Goal: Navigation & Orientation: Go to known website

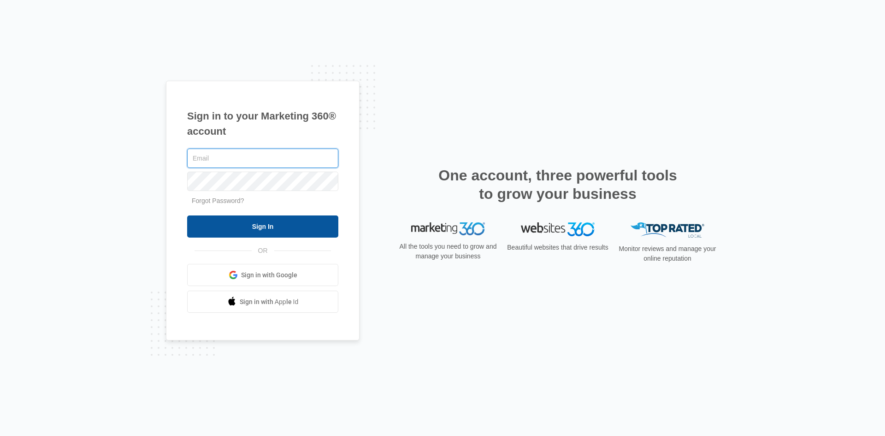
type input "[PERSON_NAME][EMAIL_ADDRESS][DOMAIN_NAME]"
click at [275, 226] on input "Sign In" at bounding box center [262, 226] width 151 height 22
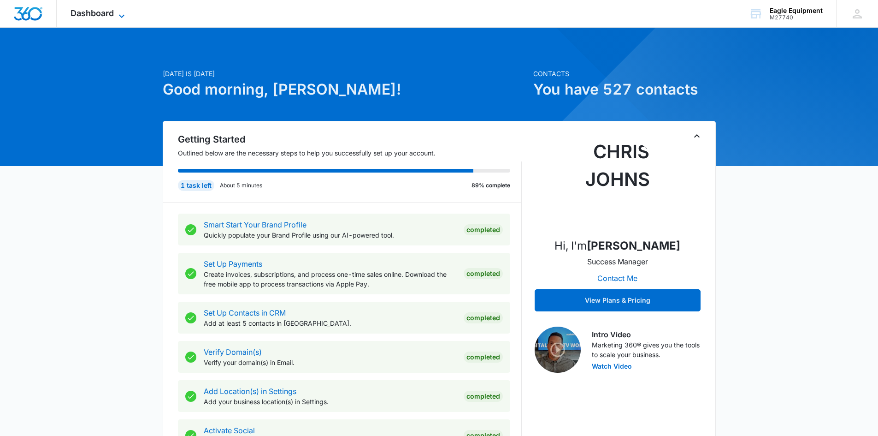
click at [104, 12] on span "Dashboard" at bounding box center [92, 13] width 43 height 10
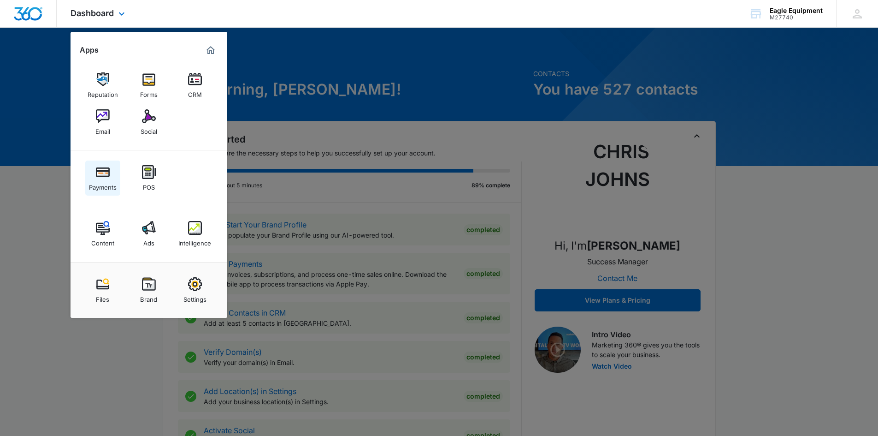
click at [99, 170] on img at bounding box center [103, 172] width 14 height 14
